Goal: Obtain resource: Download file/media

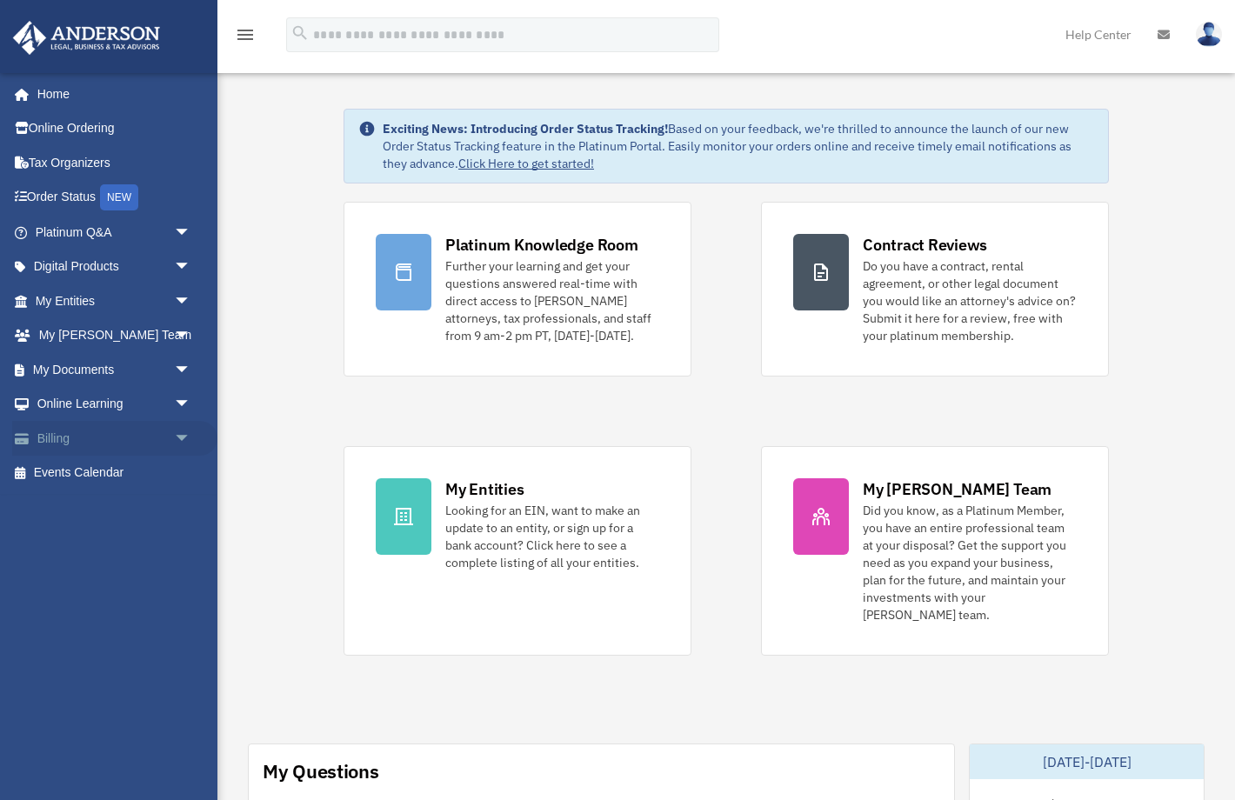
scroll to position [5, 0]
click at [177, 367] on span "arrow_drop_down" at bounding box center [191, 370] width 35 height 36
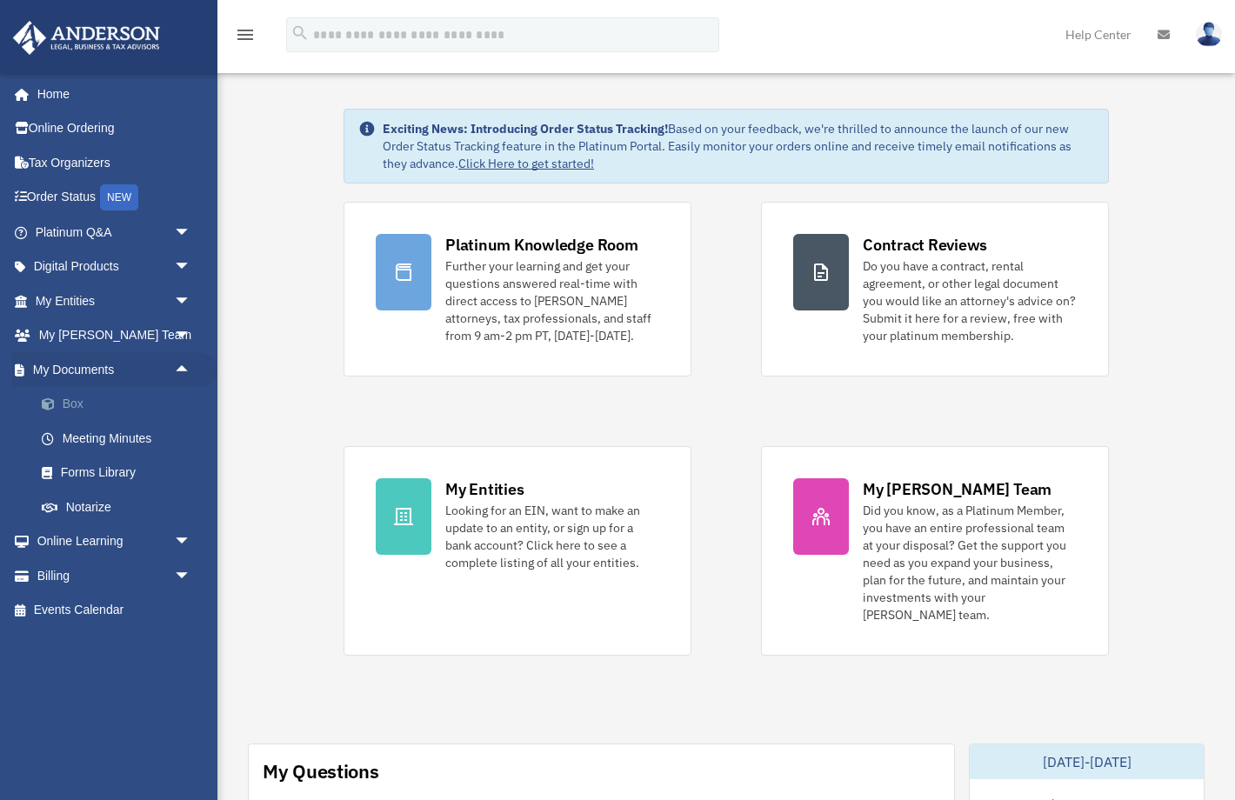
click at [92, 402] on link "Box" at bounding box center [120, 404] width 193 height 35
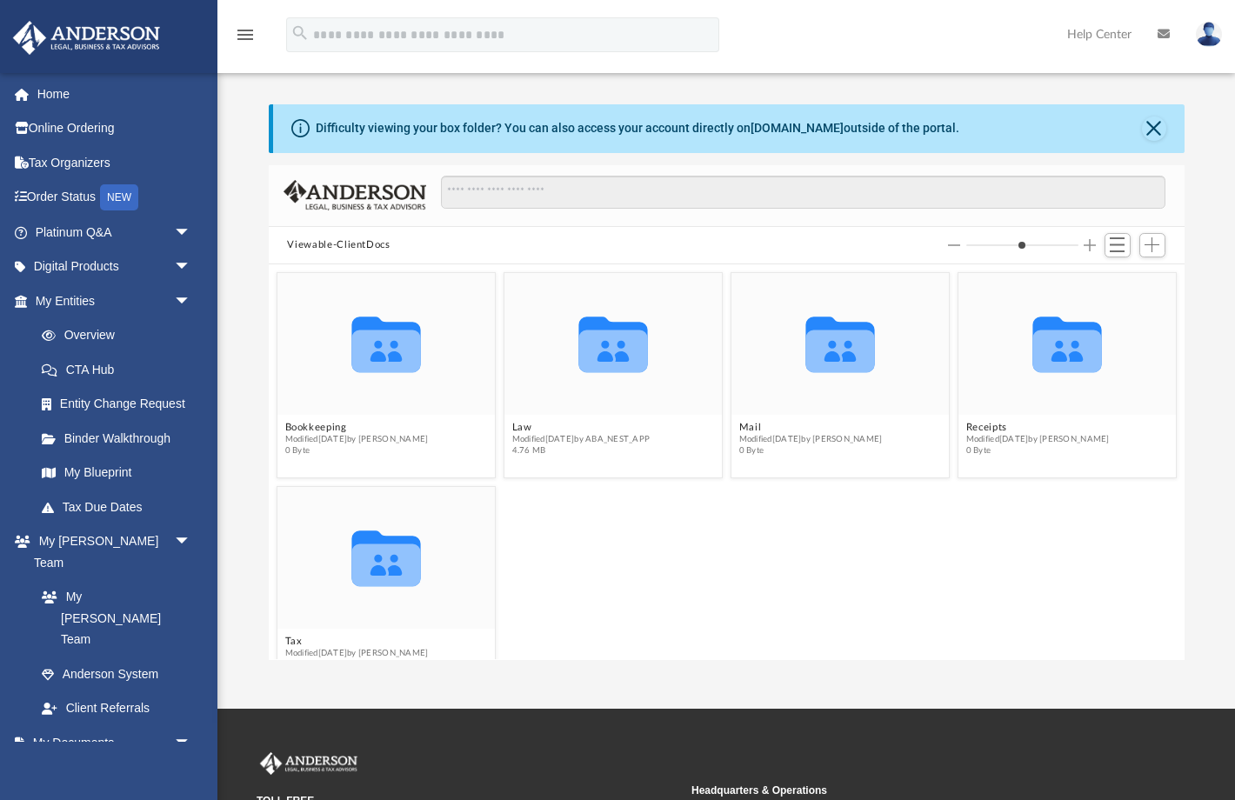
scroll to position [396, 916]
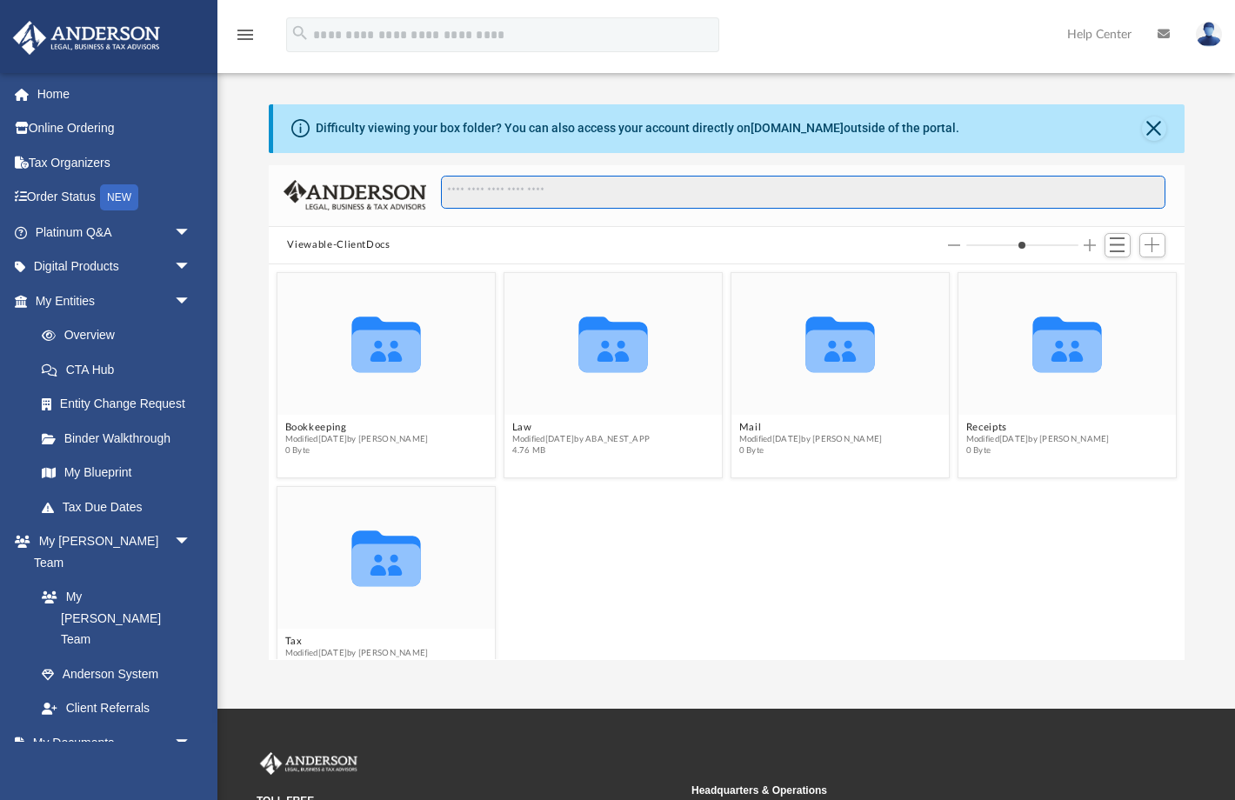
click at [507, 191] on input "Search files and folders" at bounding box center [803, 192] width 724 height 33
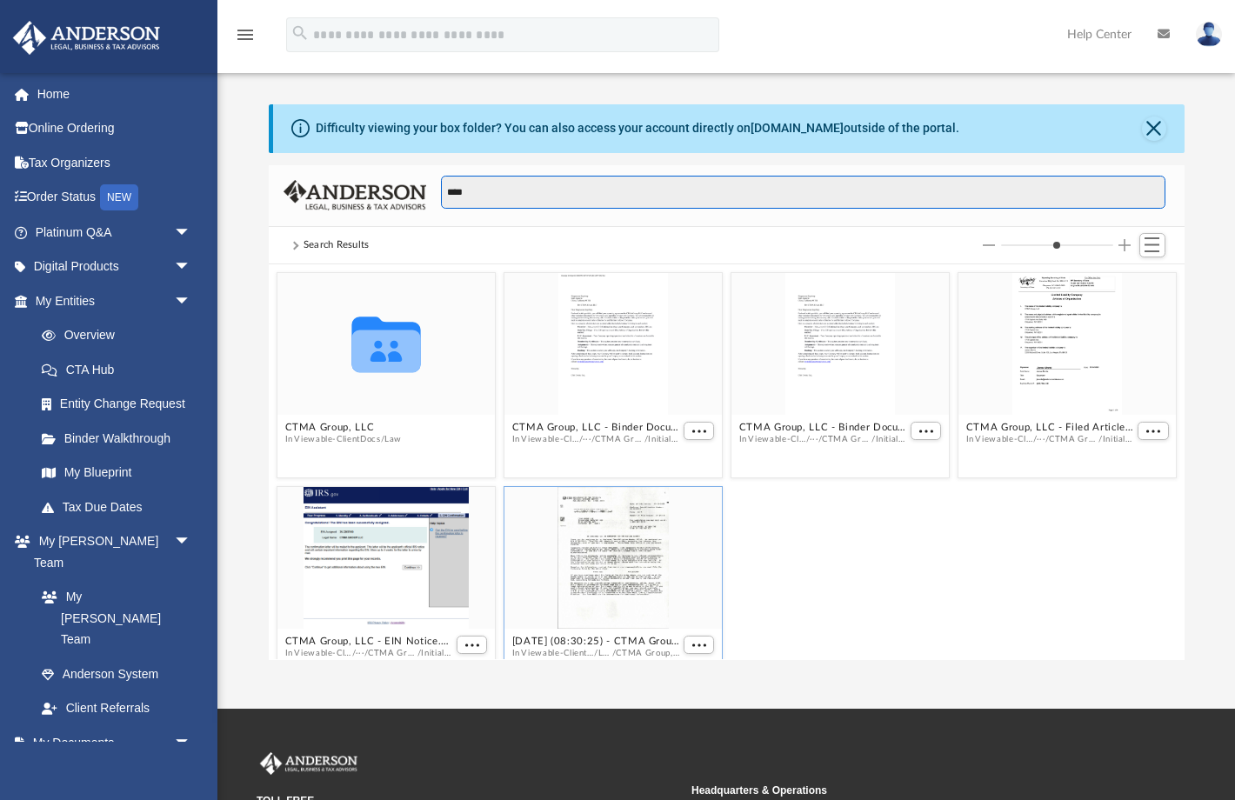
scroll to position [41, 0]
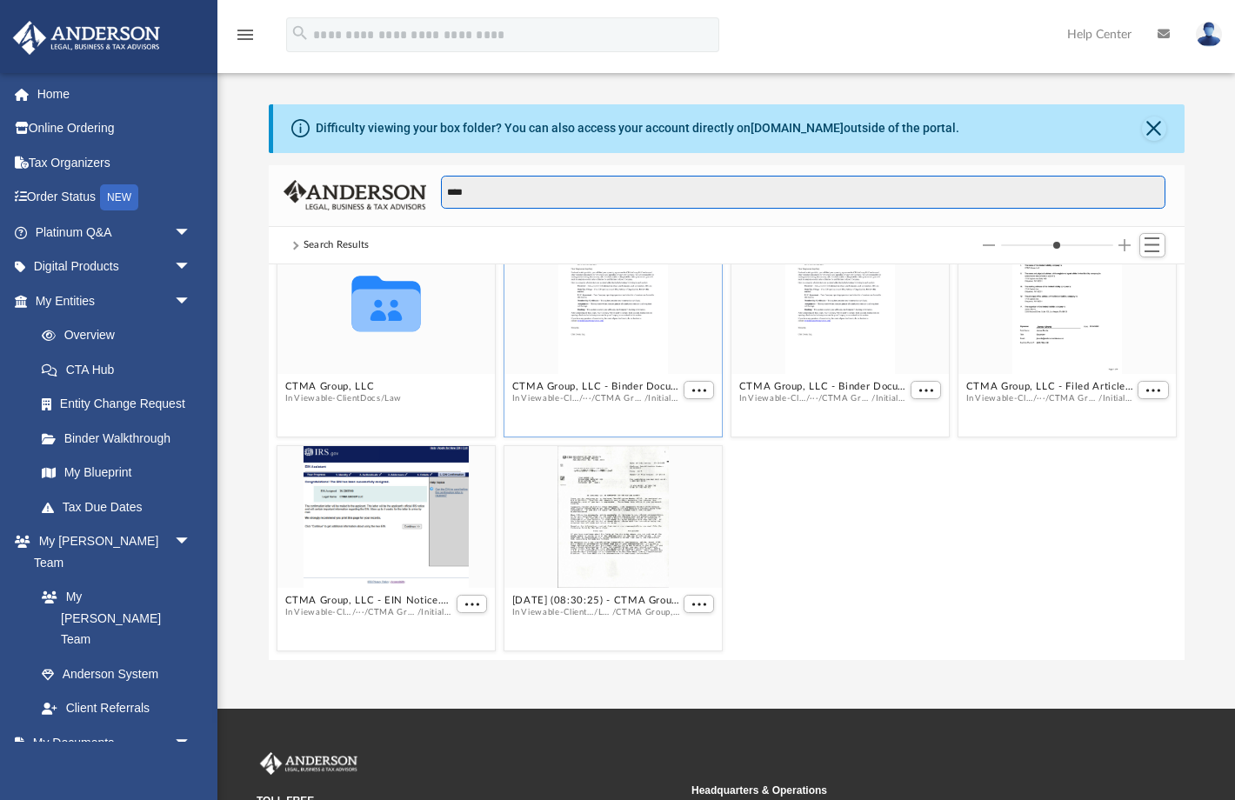
type input "****"
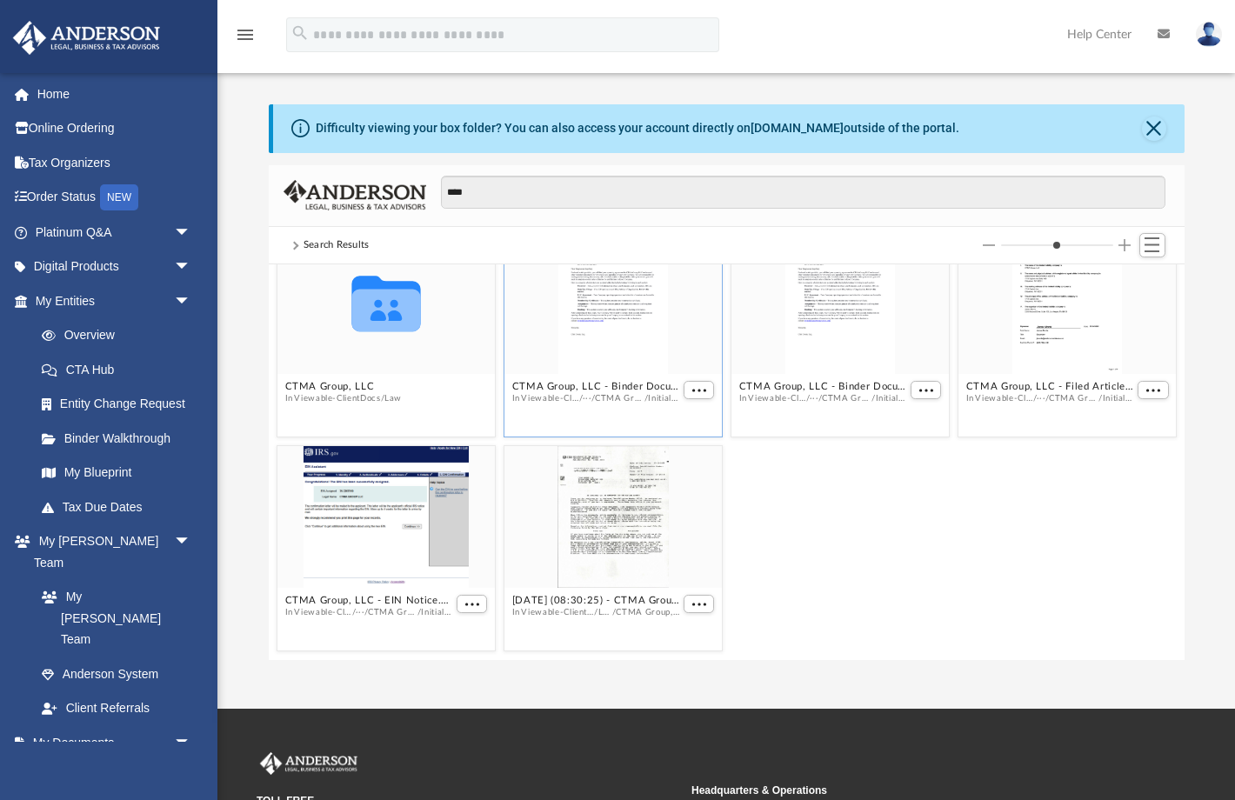
click at [611, 304] on div "grid" at bounding box center [612, 303] width 217 height 142
click at [709, 387] on button "More options" at bounding box center [698, 391] width 31 height 18
click at [676, 424] on li "Preview" at bounding box center [678, 422] width 50 height 18
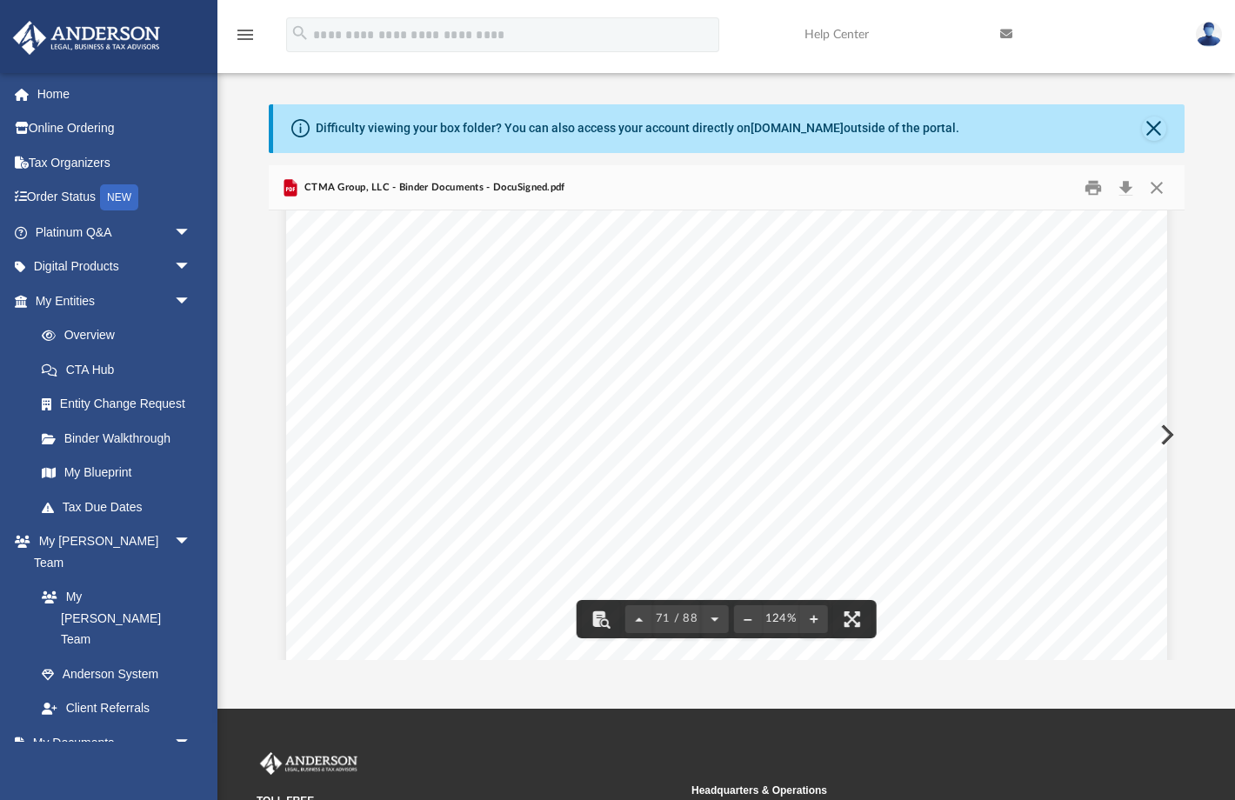
scroll to position [81797, 0]
click at [1156, 189] on button "Close" at bounding box center [1156, 187] width 31 height 27
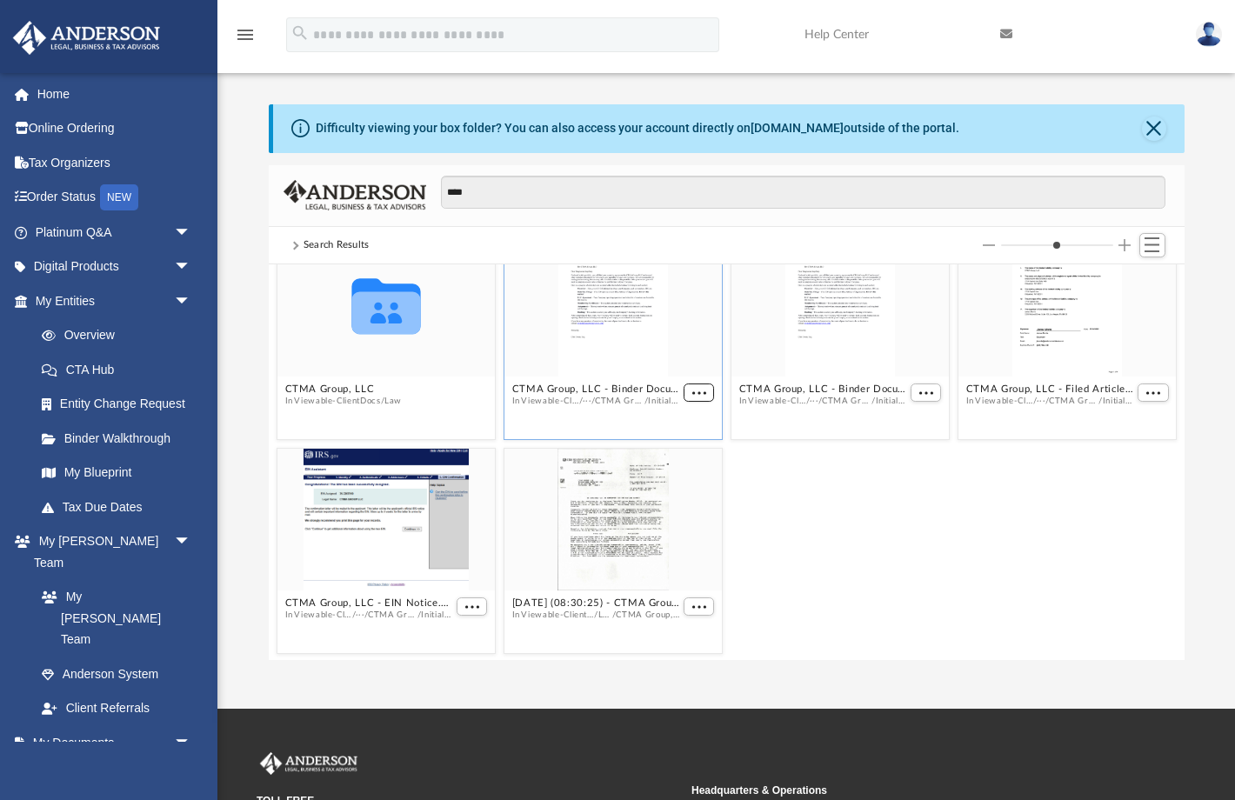
scroll to position [40, 0]
click at [701, 385] on button "More options" at bounding box center [698, 392] width 31 height 18
click at [683, 421] on li "Preview" at bounding box center [678, 423] width 50 height 18
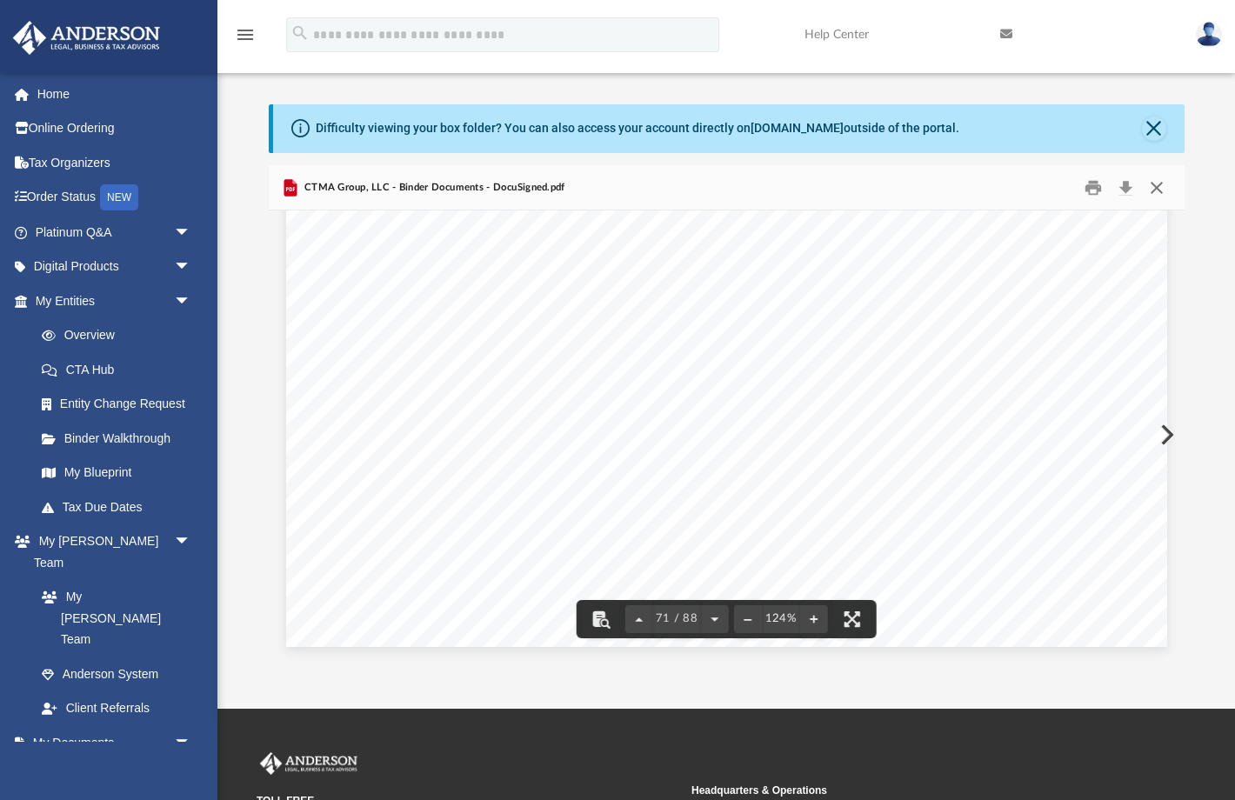
scroll to position [82450, 0]
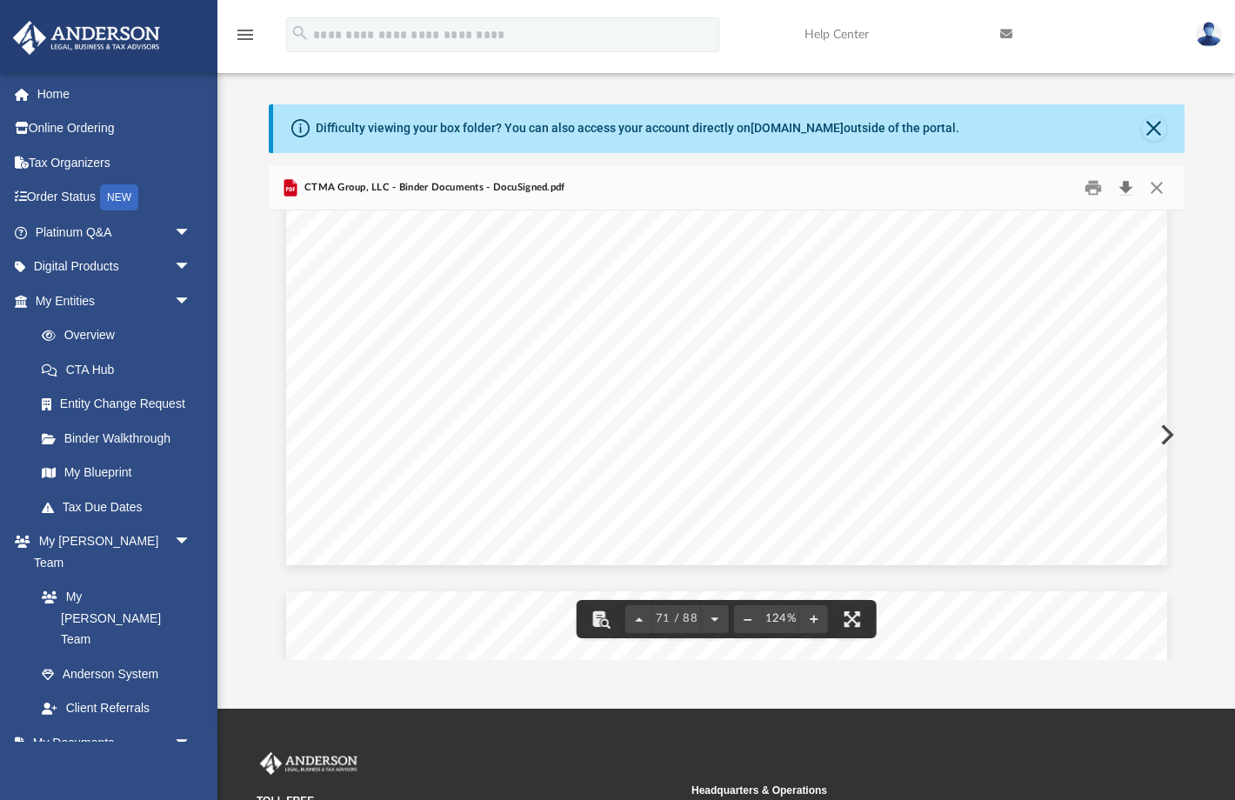
click at [1128, 185] on button "Download" at bounding box center [1126, 187] width 31 height 27
click at [1151, 130] on button "Close" at bounding box center [1154, 129] width 24 height 24
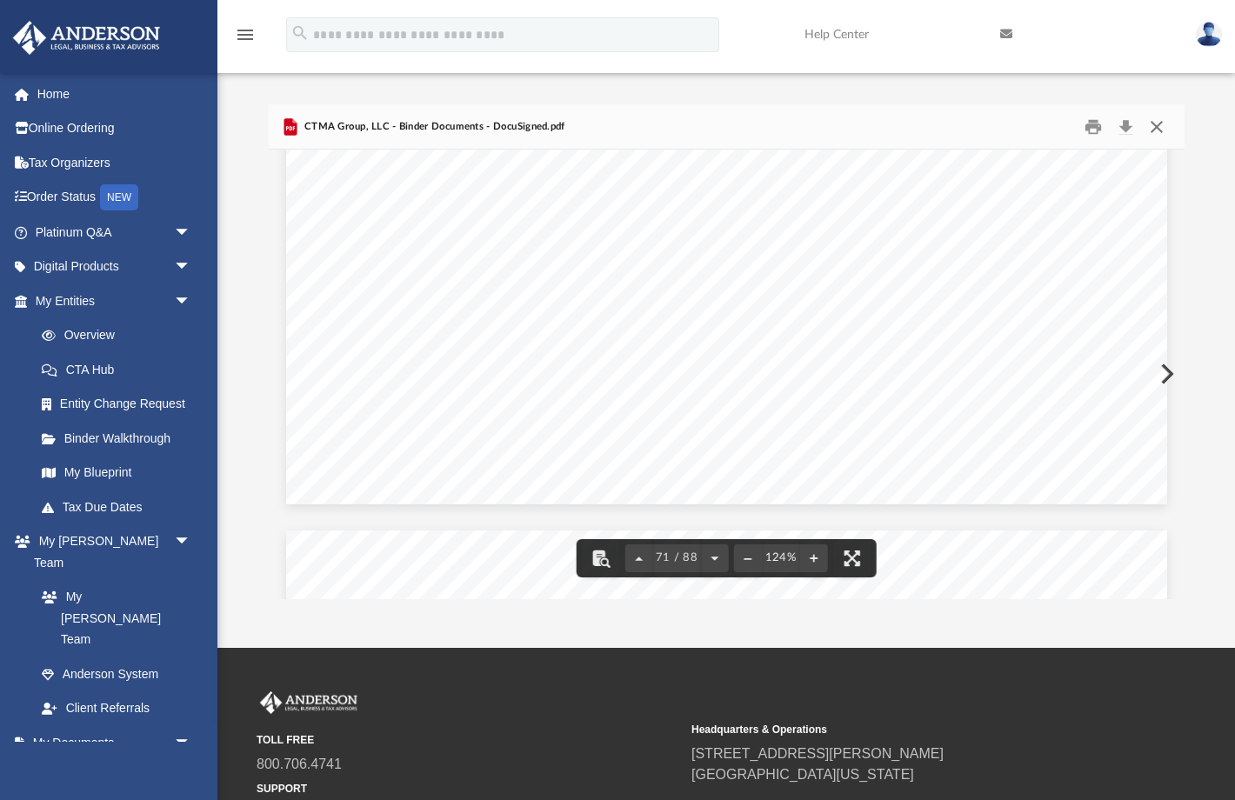
click at [1159, 127] on button "Close" at bounding box center [1156, 126] width 31 height 27
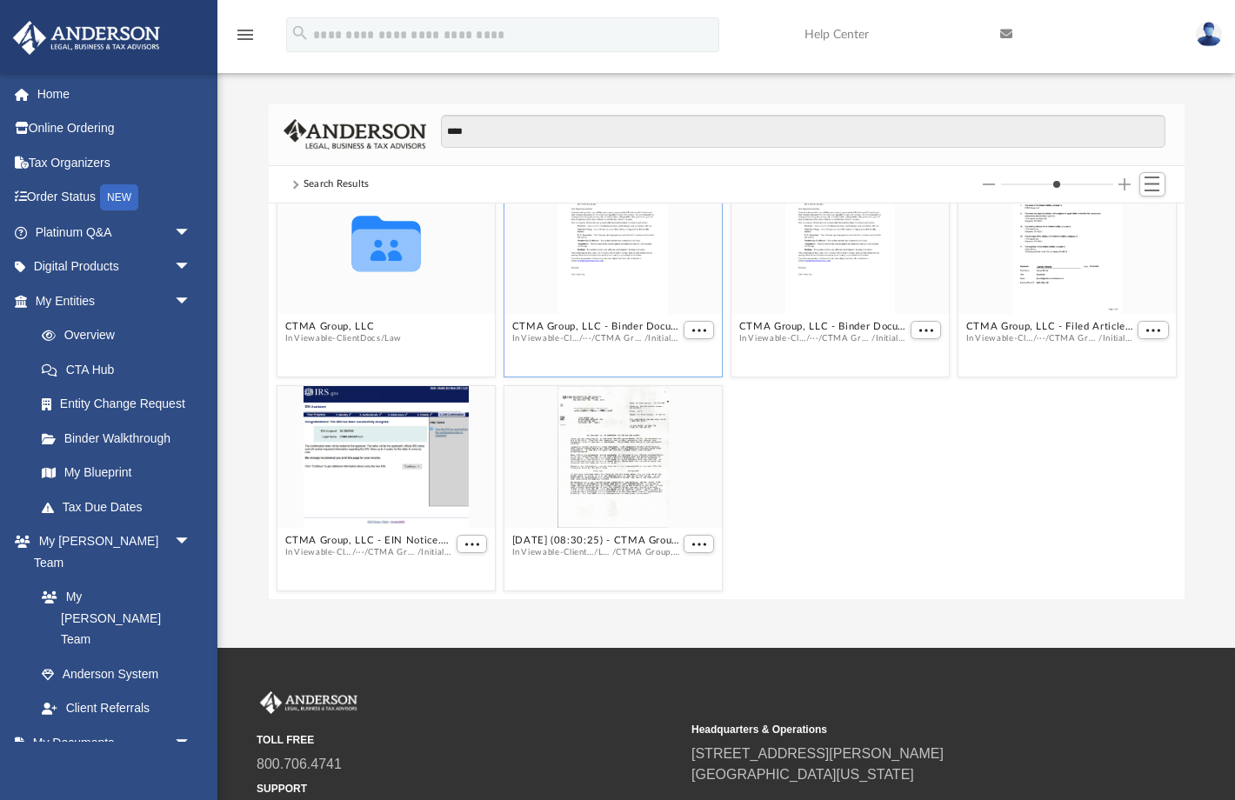
click at [628, 276] on div "grid" at bounding box center [612, 243] width 217 height 142
drag, startPoint x: 616, startPoint y: 269, endPoint x: 603, endPoint y: 246, distance: 26.1
click at [604, 246] on div "grid" at bounding box center [612, 243] width 217 height 142
click at [603, 246] on div "grid" at bounding box center [612, 243] width 217 height 142
click at [611, 247] on div "grid" at bounding box center [612, 243] width 217 height 142
